Goal: Information Seeking & Learning: Learn about a topic

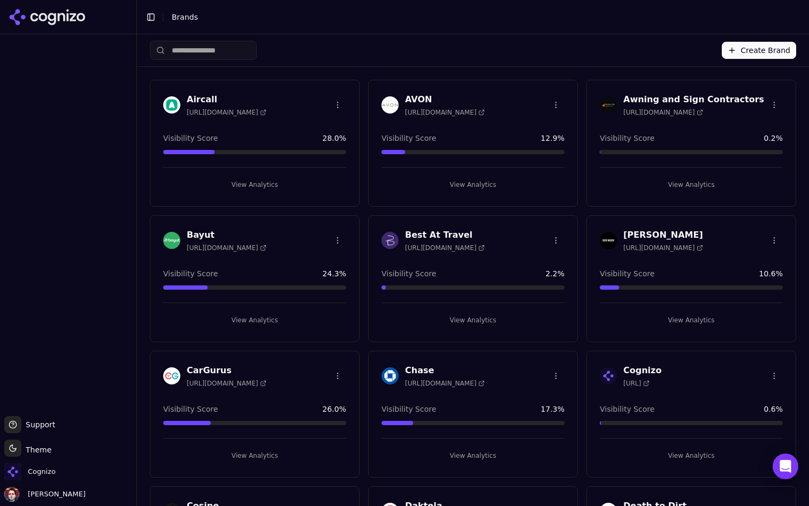
click at [207, 54] on input "search" at bounding box center [203, 50] width 107 height 19
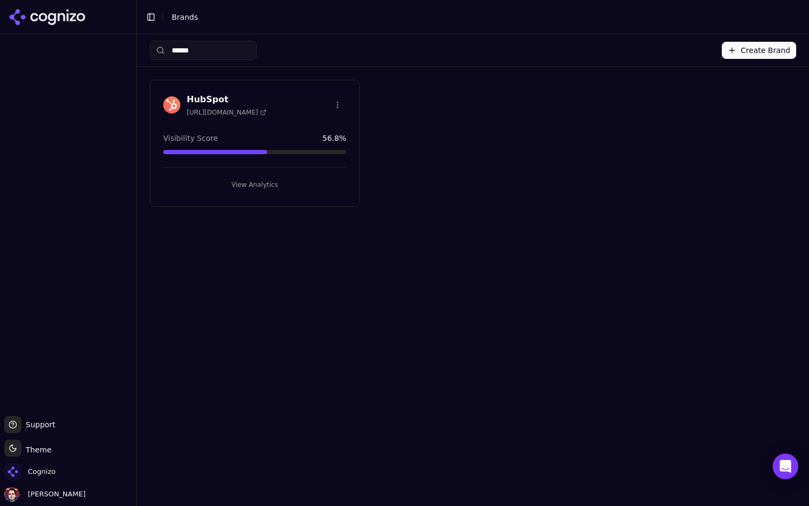
type input "******"
click at [236, 181] on button "View Analytics" at bounding box center [254, 184] width 183 height 17
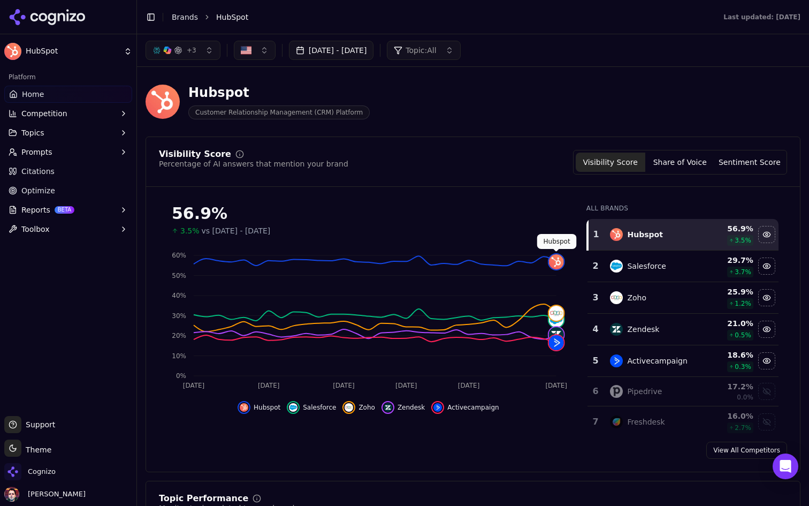
click at [492, 110] on div "Hubspot Customer Relationship Management (CRM) Platform" at bounding box center [386, 101] width 480 height 35
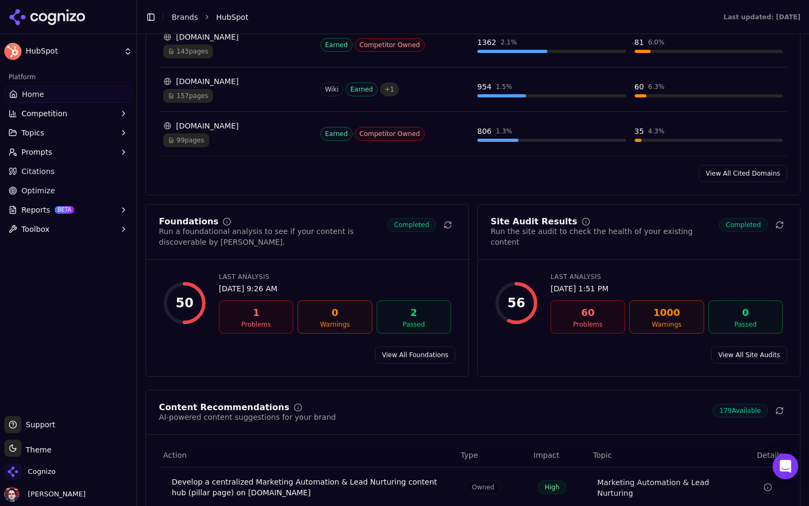
scroll to position [1323, 0]
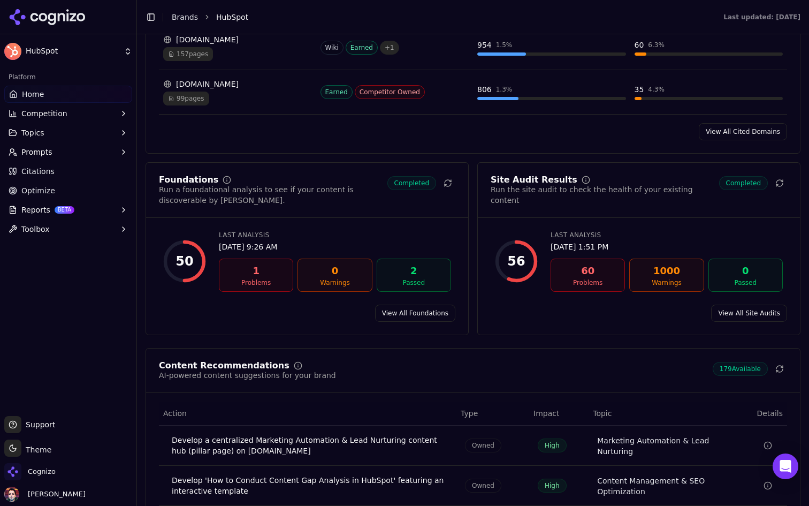
click at [139, 45] on button "Toggle Sidebar" at bounding box center [136, 253] width 9 height 506
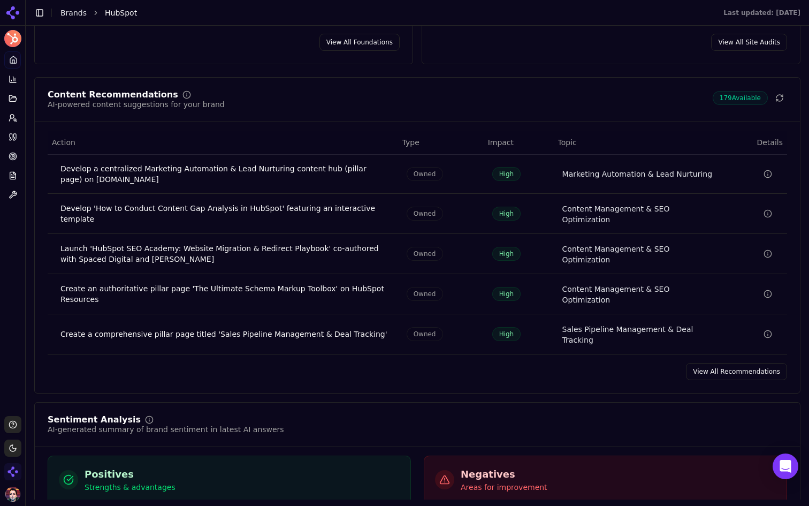
scroll to position [1515, 0]
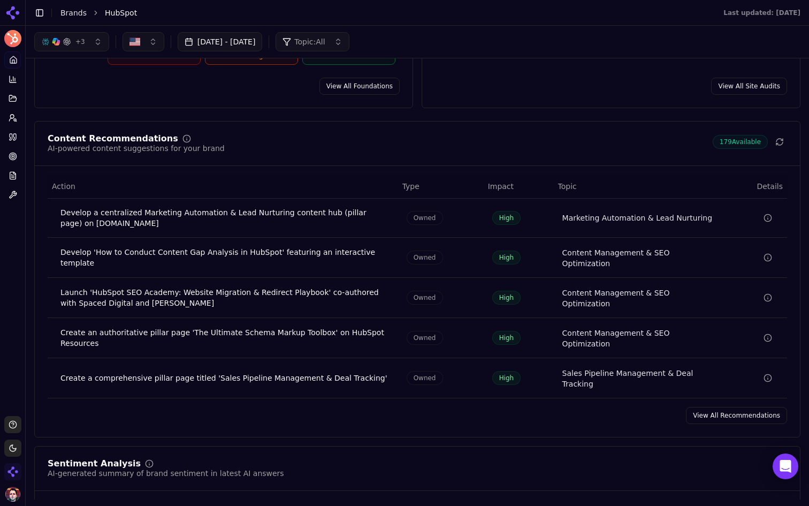
click at [749, 407] on link "View All Recommendations" at bounding box center [736, 415] width 101 height 17
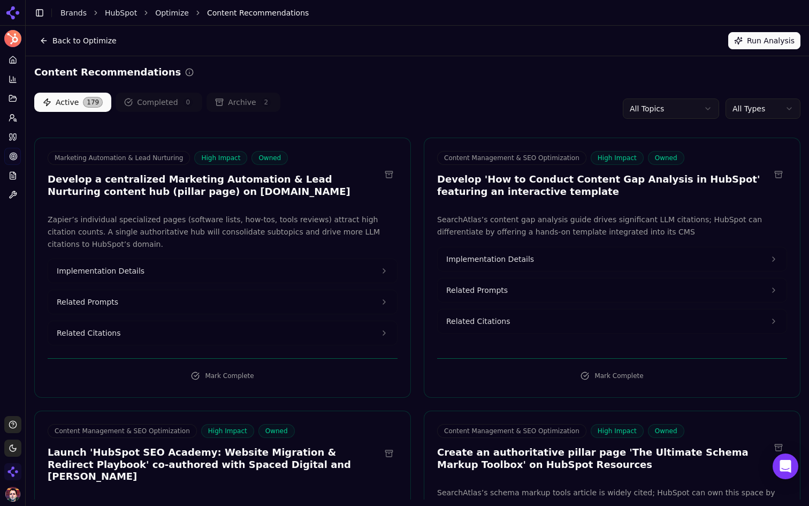
click at [469, 103] on div "Active 179 Completed 0 Archive 2 All Topics All Types" at bounding box center [417, 109] width 766 height 32
click at [16, 62] on icon at bounding box center [13, 59] width 6 height 7
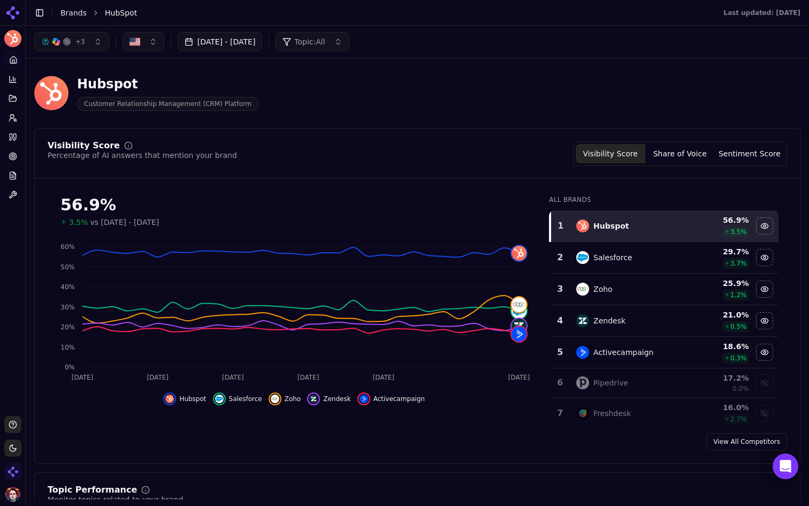
click at [78, 48] on button "+ 3" at bounding box center [71, 41] width 75 height 19
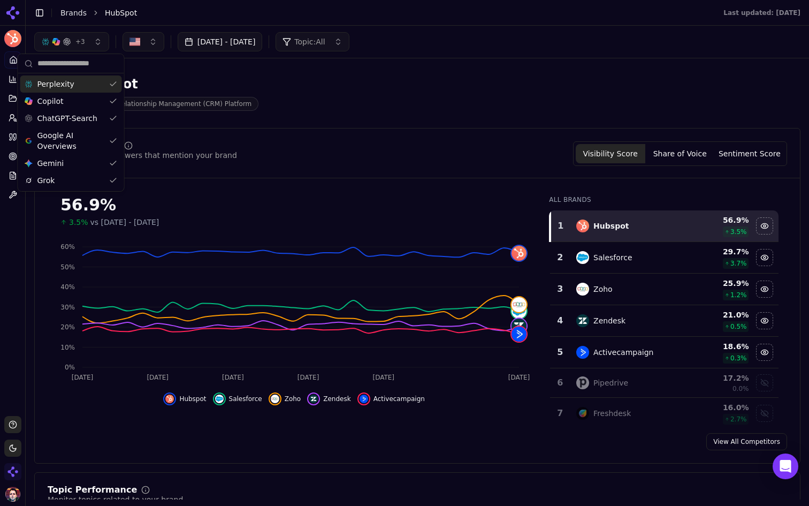
click at [345, 118] on div "Hubspot Customer Relationship Management (CRM) Platform" at bounding box center [417, 93] width 766 height 52
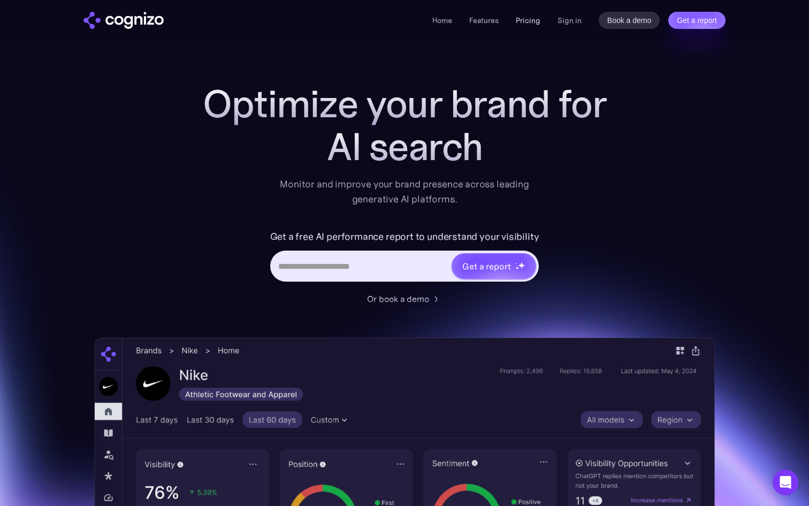
click at [531, 18] on link "Pricing" at bounding box center [528, 21] width 25 height 10
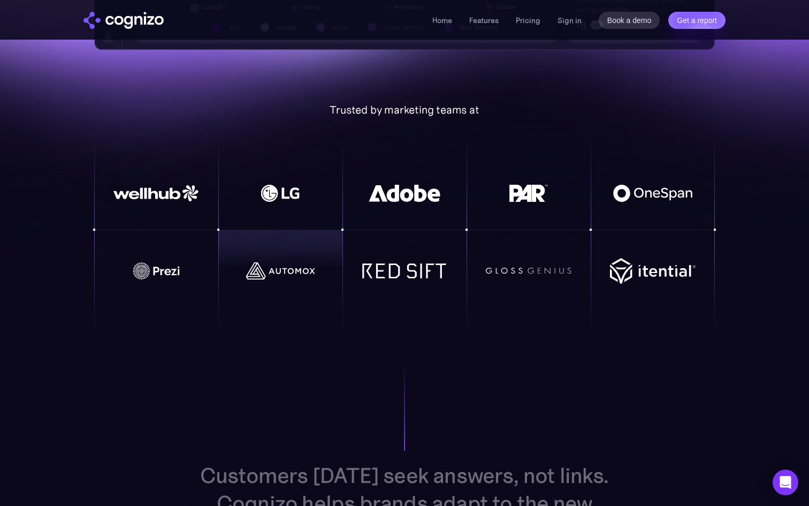
scroll to position [732, 0]
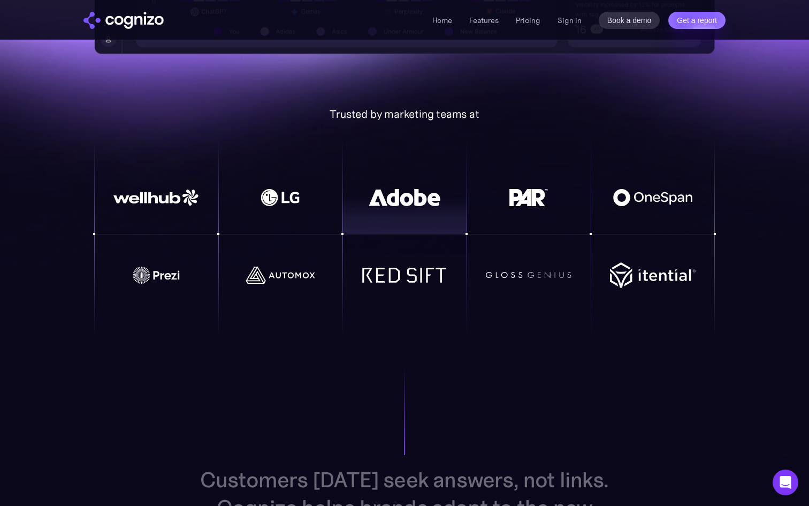
click at [385, 210] on div at bounding box center [405, 214] width 124 height 39
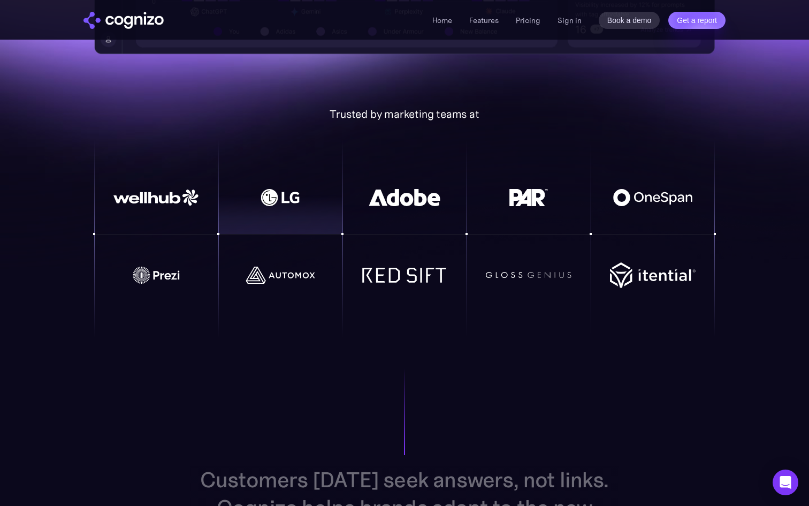
click at [285, 204] on img at bounding box center [281, 197] width 86 height 17
click at [279, 263] on div at bounding box center [280, 253] width 124 height 39
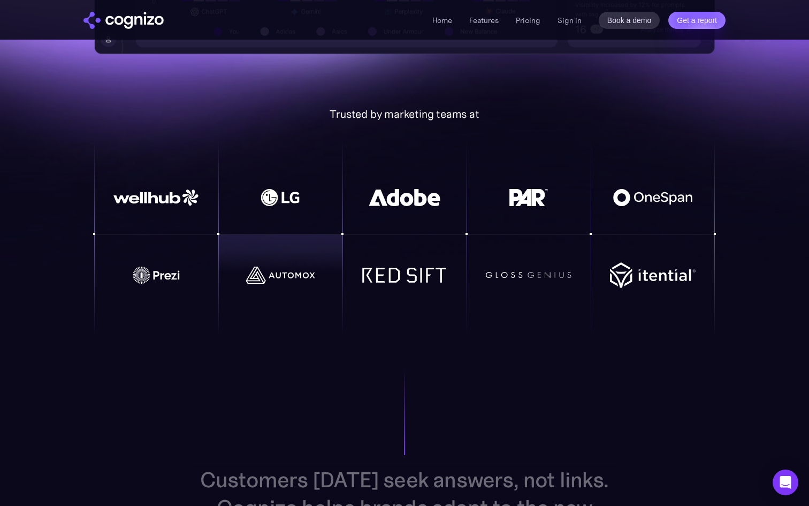
click at [176, 275] on img at bounding box center [156, 275] width 86 height 17
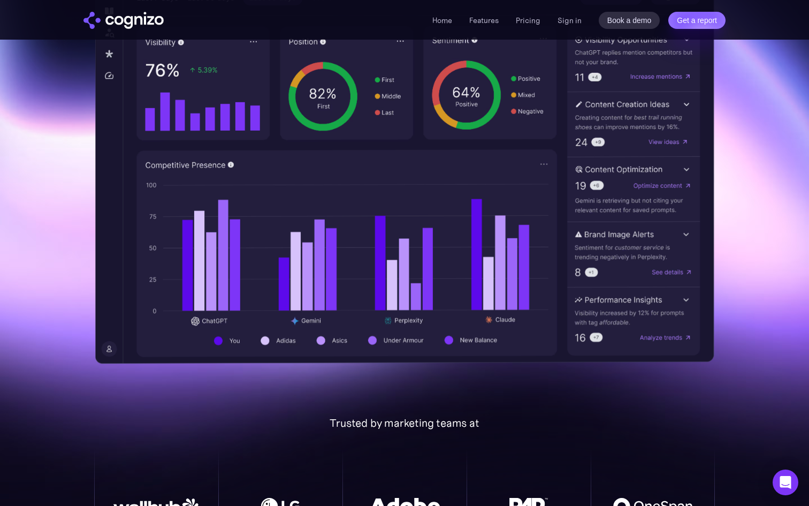
scroll to position [0, 0]
